Goal: Task Accomplishment & Management: Complete application form

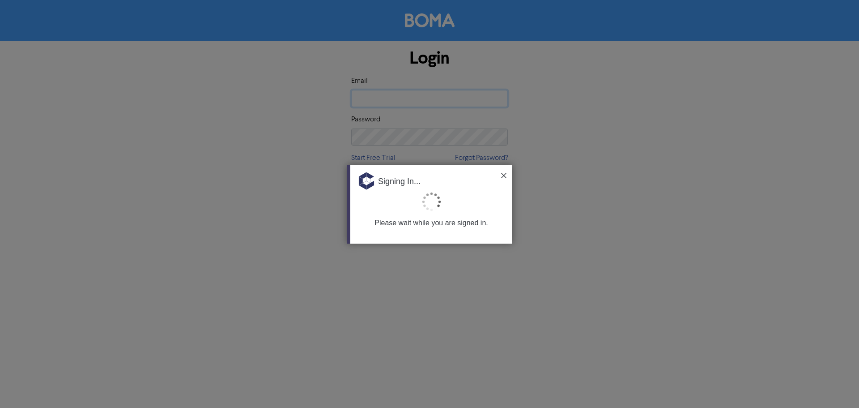
type input "[EMAIL_ADDRESS][PERSON_NAME][DOMAIN_NAME]"
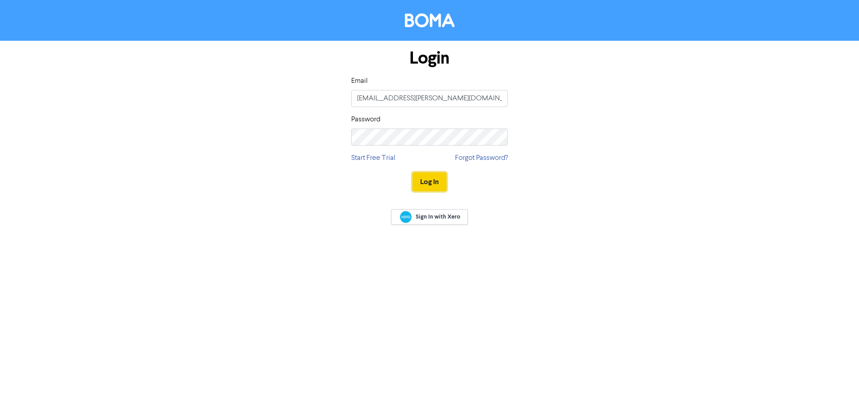
click at [441, 179] on button "Log In" at bounding box center [429, 181] width 34 height 19
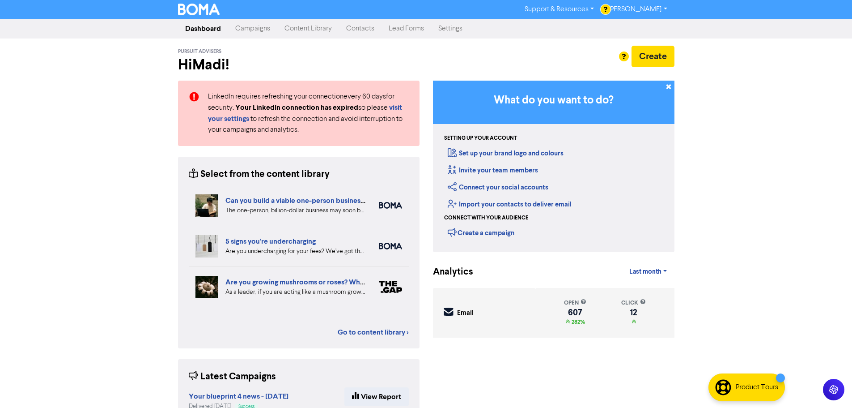
click at [373, 29] on link "Contacts" at bounding box center [360, 29] width 42 height 18
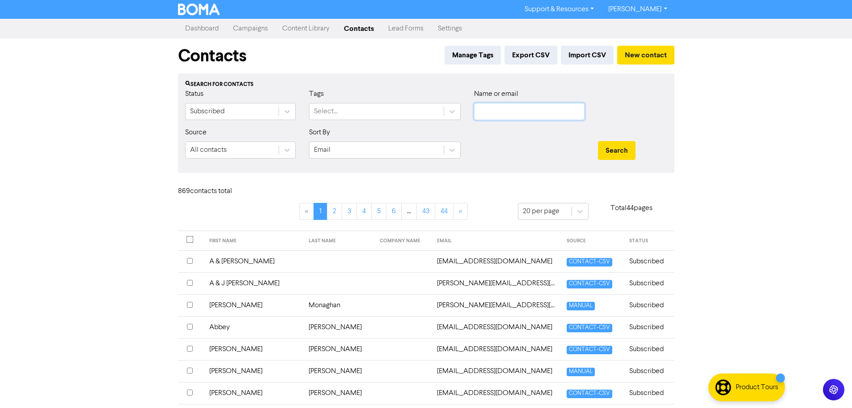
click at [504, 115] on input "text" at bounding box center [529, 111] width 110 height 17
type input "[PERSON_NAME]"
click at [598, 141] on button "Search" at bounding box center [617, 150] width 38 height 19
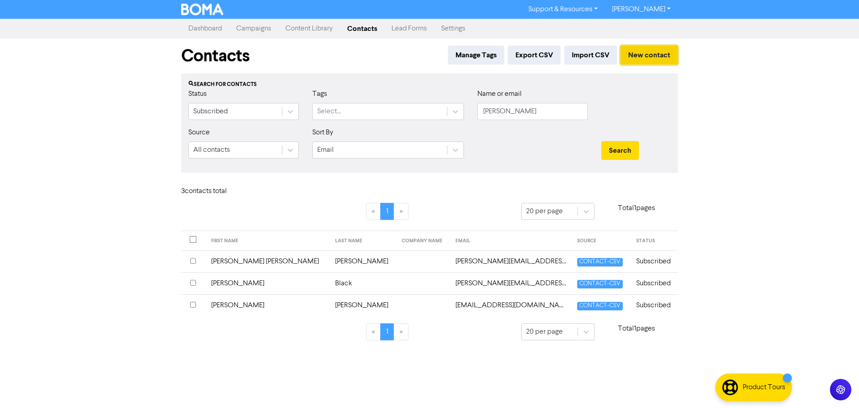
click at [633, 56] on button "New contact" at bounding box center [648, 55] width 57 height 19
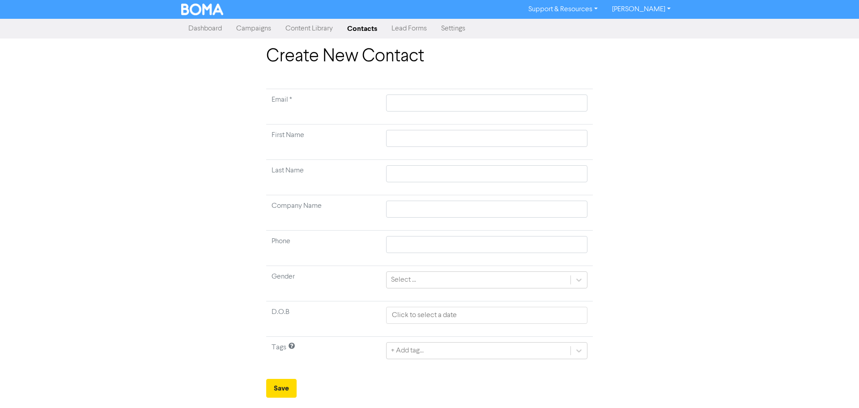
click at [384, 105] on td at bounding box center [487, 106] width 212 height 35
click at [413, 104] on input "text" at bounding box center [486, 102] width 201 height 17
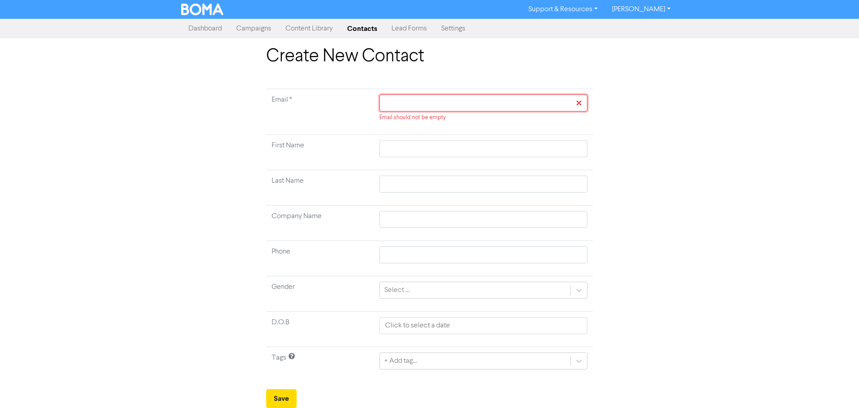
click at [401, 106] on input "text" at bounding box center [483, 102] width 208 height 17
paste input "[PERSON_NAME][EMAIL_ADDRESS][DOMAIN_NAME]"
type input "[PERSON_NAME][EMAIL_ADDRESS][DOMAIN_NAME]"
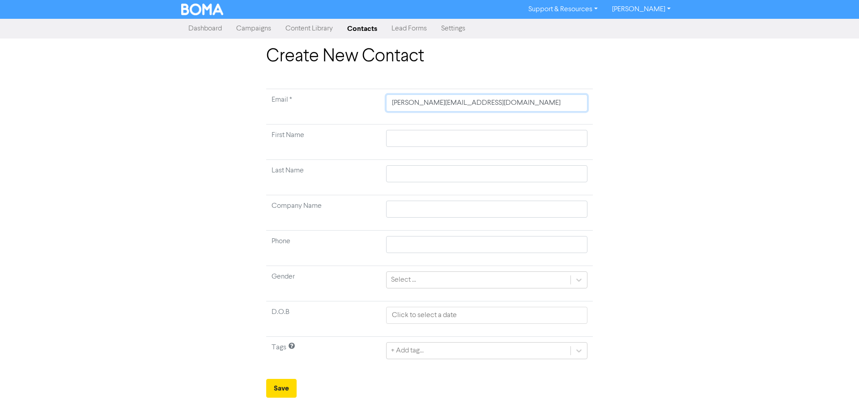
type input "[PERSON_NAME][EMAIL_ADDRESS][DOMAIN_NAME]"
click at [403, 132] on input "text" at bounding box center [486, 138] width 201 height 17
type input "L"
type input "Li"
type input "Lis"
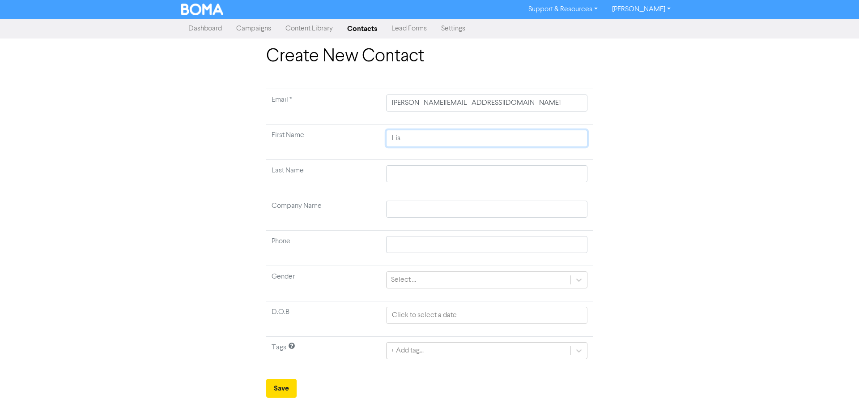
type input "[PERSON_NAME]"
click at [411, 161] on td at bounding box center [487, 177] width 212 height 35
click at [412, 168] on input "text" at bounding box center [486, 173] width 201 height 17
type input "A"
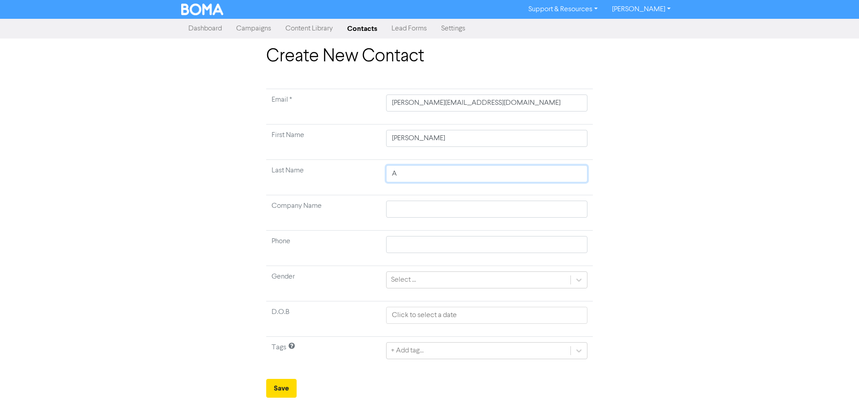
type input "Ab"
type input "Abb"
type input "[PERSON_NAME]"
type input "Abbot"
type input "[PERSON_NAME]"
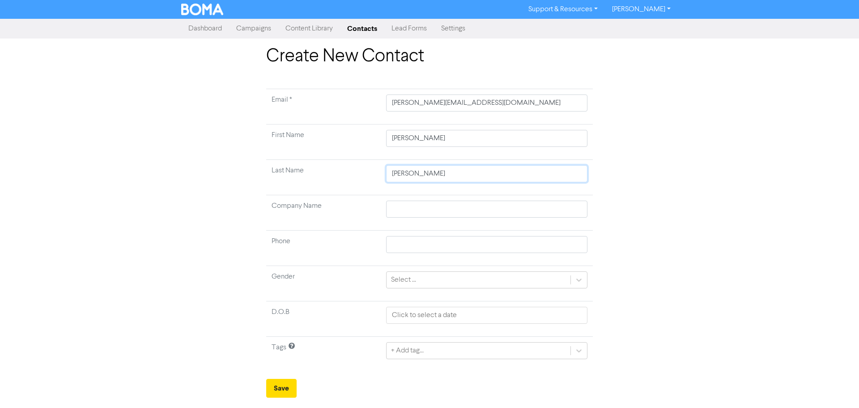
type input "[PERSON_NAME]"
click at [411, 245] on input "text" at bounding box center [486, 244] width 201 height 17
click at [386, 247] on input "text" at bounding box center [486, 244] width 201 height 17
paste input "0410 407 034"
type input "0410 407 034"
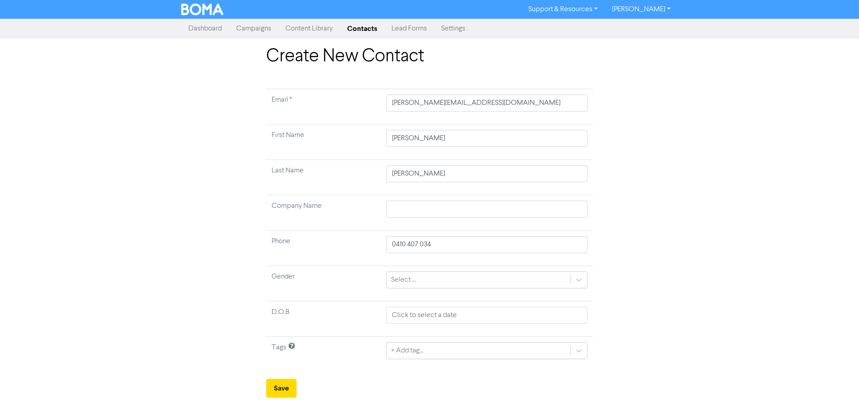
click at [404, 270] on td "Select ..." at bounding box center [487, 283] width 212 height 35
click at [408, 277] on div "Select ..." at bounding box center [403, 279] width 25 height 11
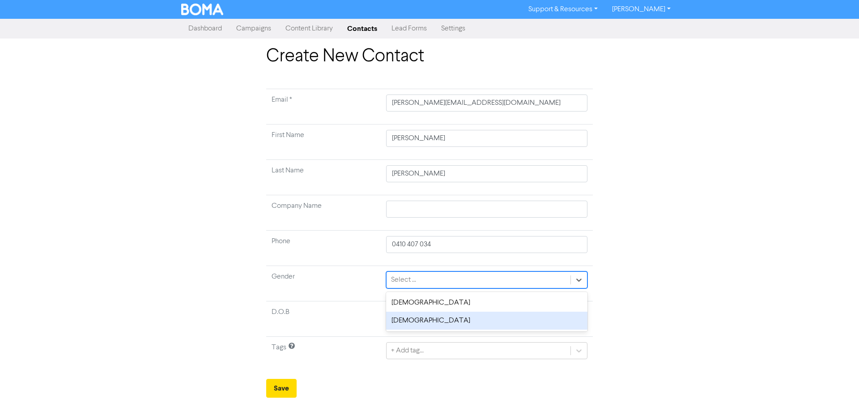
click at [417, 322] on div "[DEMOGRAPHIC_DATA]" at bounding box center [486, 320] width 201 height 18
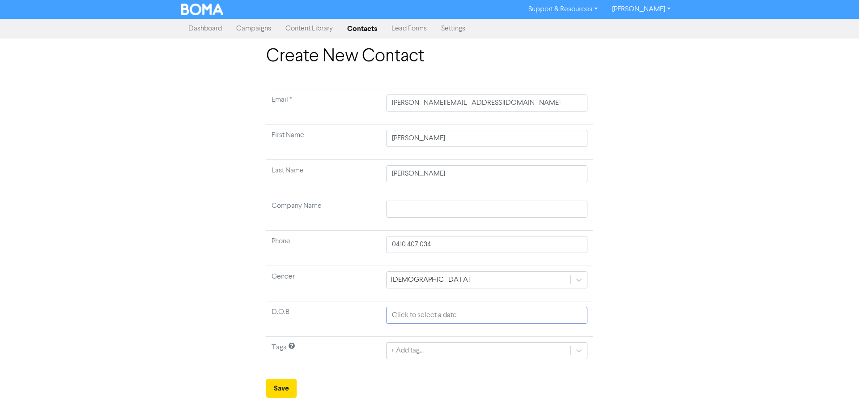
click at [406, 307] on input "text" at bounding box center [486, 314] width 201 height 17
select select "8"
select select "2025"
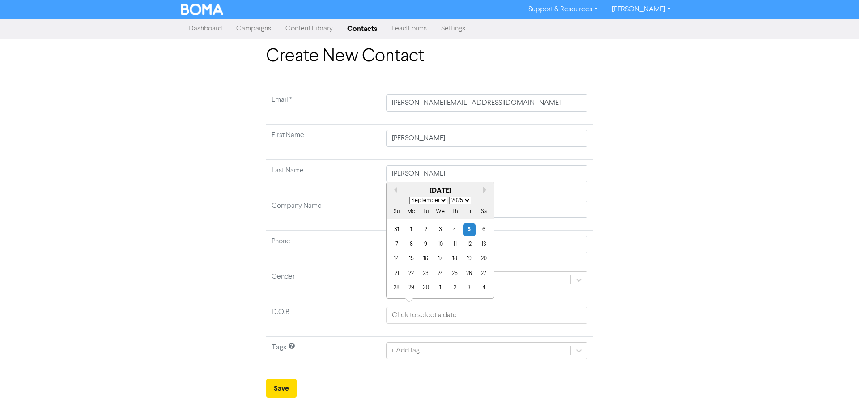
click at [435, 198] on select "January February March April May June July August September October November De…" at bounding box center [428, 200] width 38 height 8
select select "0"
click at [409, 196] on select "January February March April May June July August September October November De…" at bounding box center [428, 200] width 38 height 8
click at [463, 201] on select "1900 1901 1902 1903 1904 1905 1906 1907 1908 1909 1910 1911 1912 1913 1914 1915…" at bounding box center [460, 200] width 22 height 8
select select "1981"
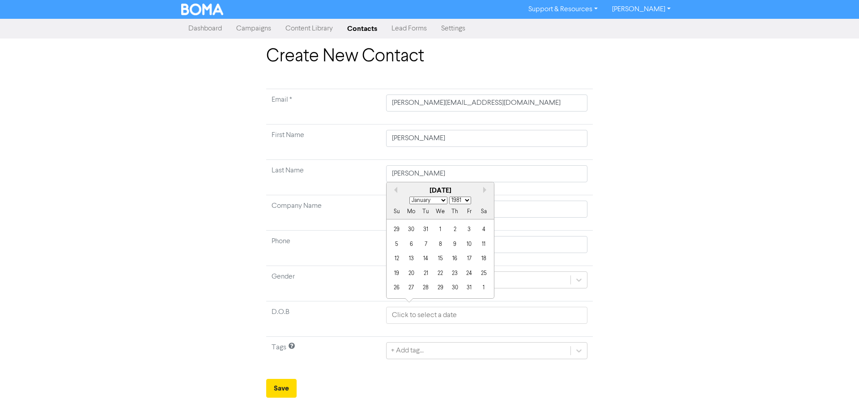
click at [449, 196] on select "1900 1901 1902 1903 1904 1905 1906 1907 1908 1909 1910 1911 1912 1913 1914 1915…" at bounding box center [460, 200] width 22 height 8
click at [408, 245] on div "5" at bounding box center [411, 244] width 12 height 12
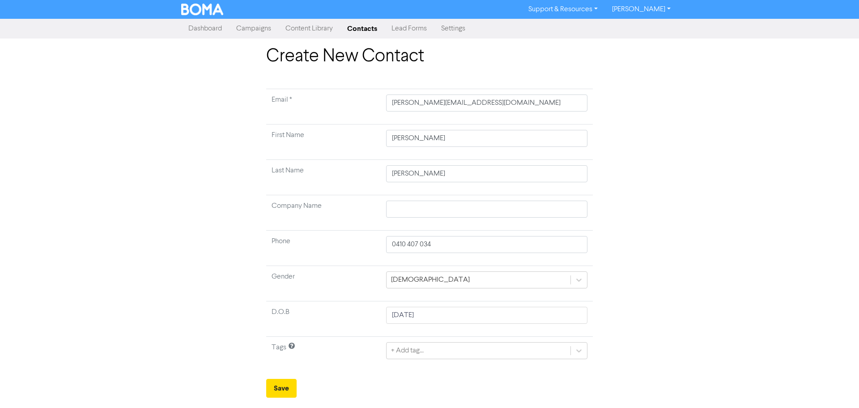
click at [652, 228] on div "Create New Contact Email * [PERSON_NAME][EMAIL_ADDRESS][DOMAIN_NAME] First Name…" at bounding box center [429, 222] width 510 height 352
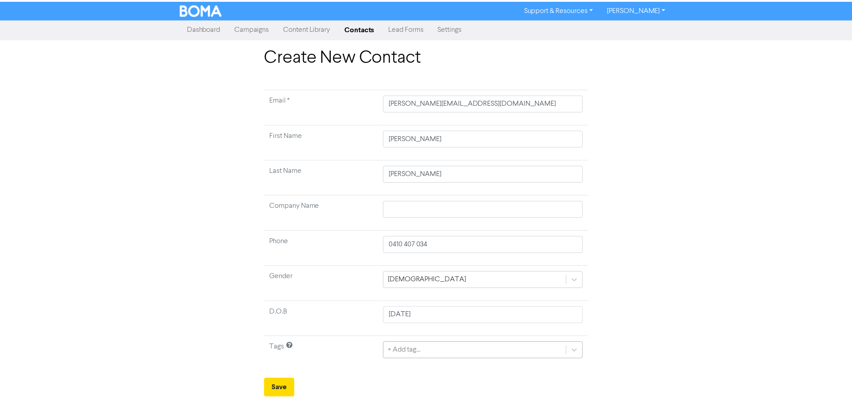
scroll to position [89, 0]
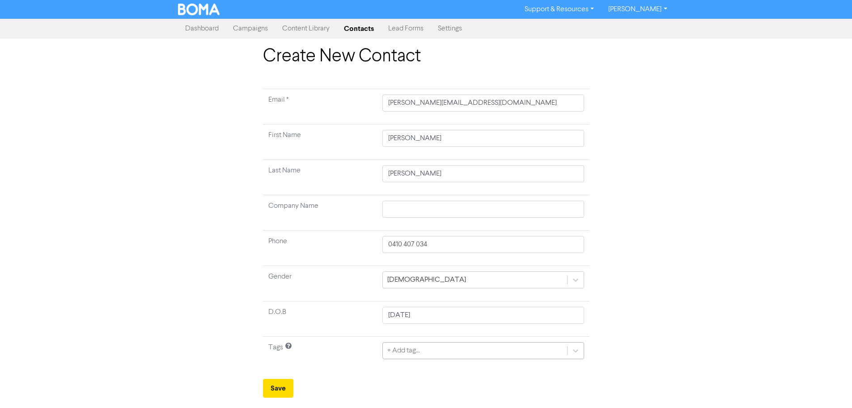
click at [414, 346] on div "+ Add tag..." at bounding box center [482, 350] width 201 height 17
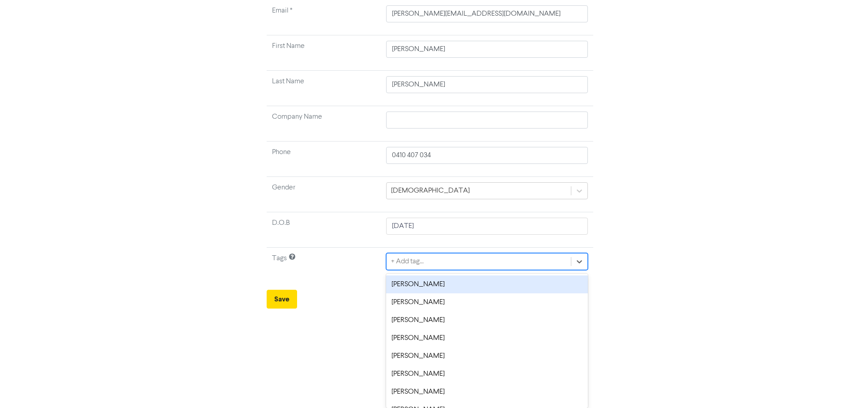
scroll to position [0, 0]
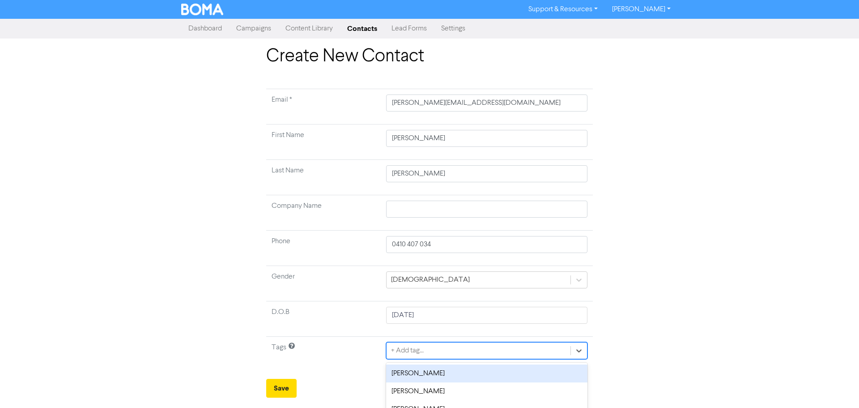
click at [401, 258] on tbody "Email * [PERSON_NAME][EMAIL_ADDRESS][DOMAIN_NAME] First Name [PERSON_NAME] Last…" at bounding box center [429, 230] width 327 height 283
click at [422, 351] on div "8 results available. Select is focused ,type to refine list, press Down to open…" at bounding box center [486, 350] width 201 height 17
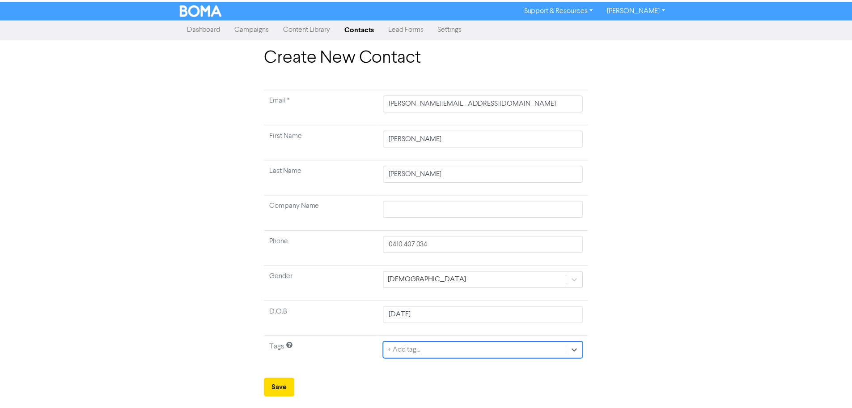
scroll to position [89, 0]
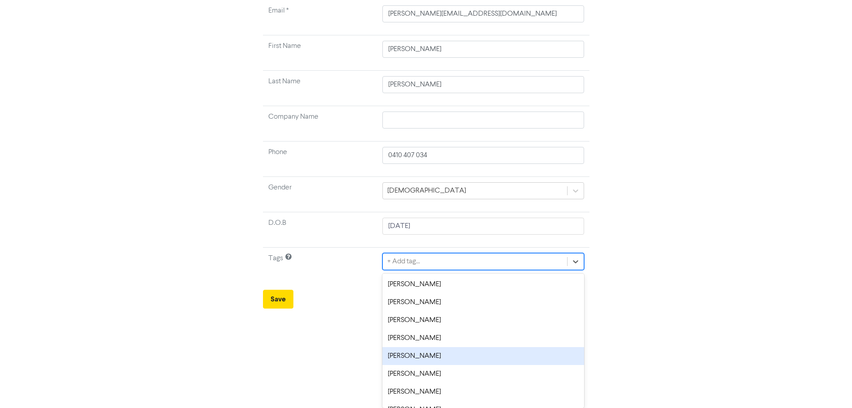
type input "a"
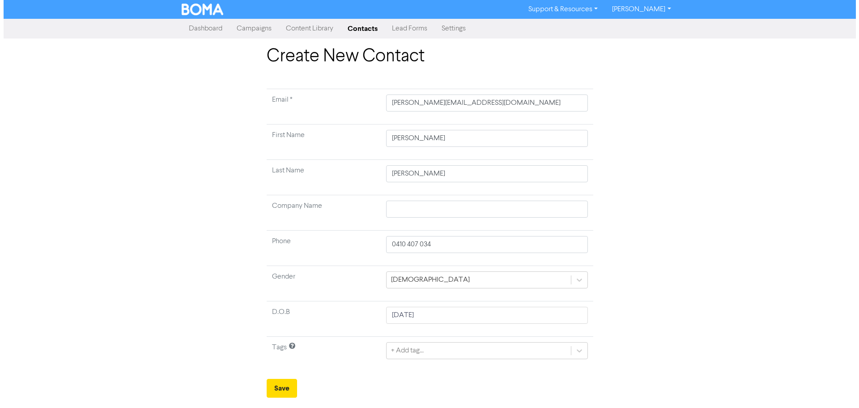
scroll to position [0, 0]
click at [424, 354] on div "+ Add tag..." at bounding box center [486, 350] width 201 height 17
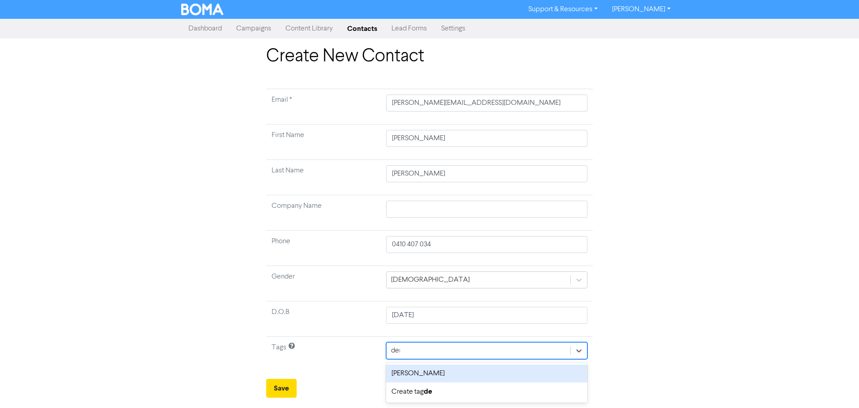
type input "derm"
click at [427, 374] on div "[PERSON_NAME]" at bounding box center [486, 373] width 201 height 18
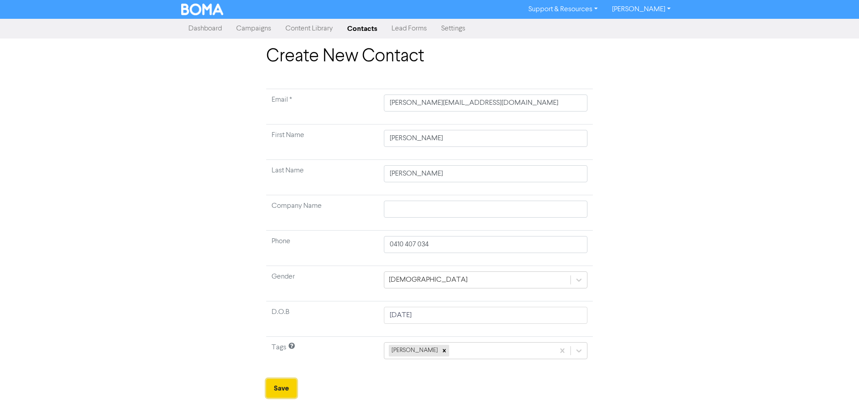
click at [281, 381] on button "Save" at bounding box center [281, 387] width 30 height 19
